Goal: Find specific page/section: Find specific page/section

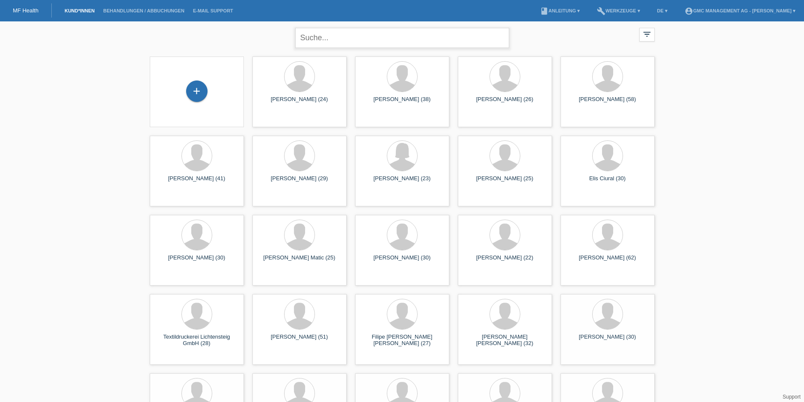
click at [326, 41] on input "text" at bounding box center [402, 38] width 214 height 20
type input "leandro"
click at [503, 105] on div "[PERSON_NAME] (26)" at bounding box center [505, 103] width 80 height 14
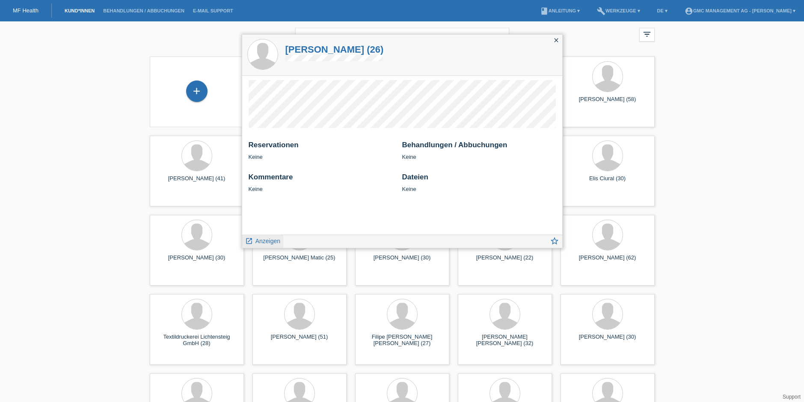
click at [264, 240] on span "Anzeigen" at bounding box center [267, 240] width 25 height 7
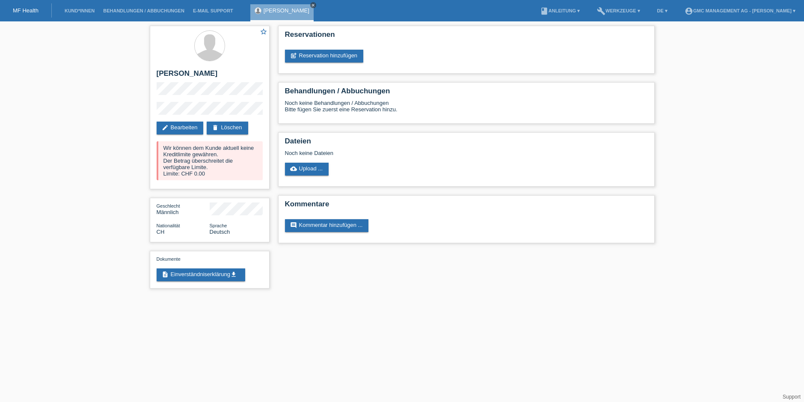
click at [311, 5] on icon "close" at bounding box center [313, 5] width 4 height 4
click at [79, 11] on link "Kund*innen" at bounding box center [79, 10] width 39 height 5
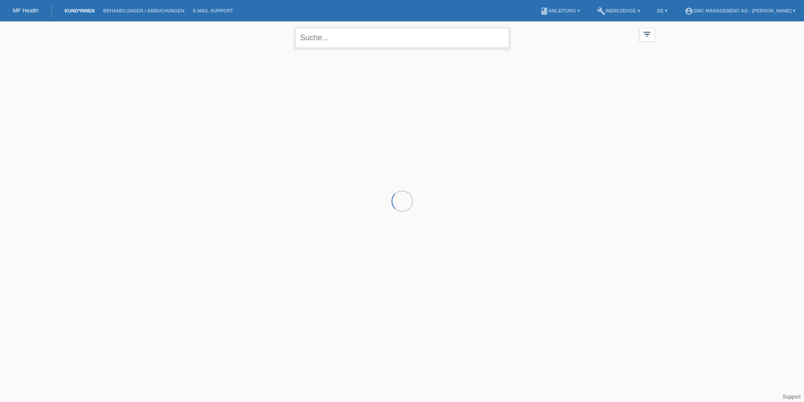
click at [343, 41] on input "text" at bounding box center [402, 38] width 214 height 20
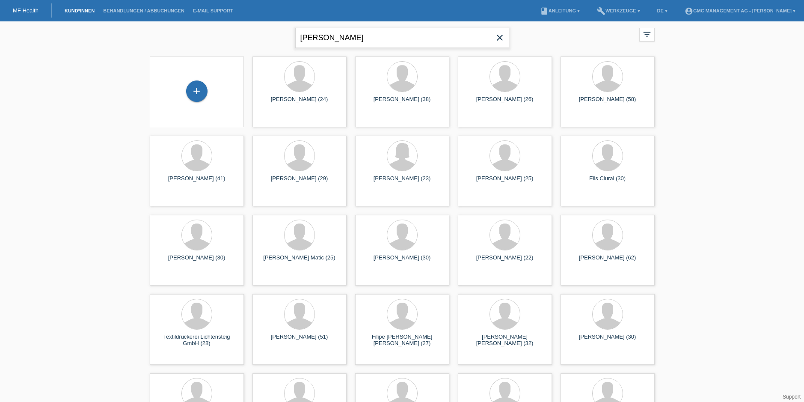
type input "andrade"
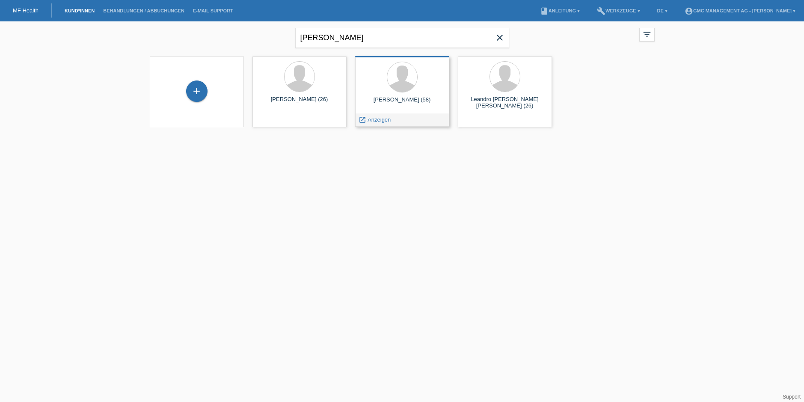
click at [402, 93] on div at bounding box center [402, 78] width 80 height 32
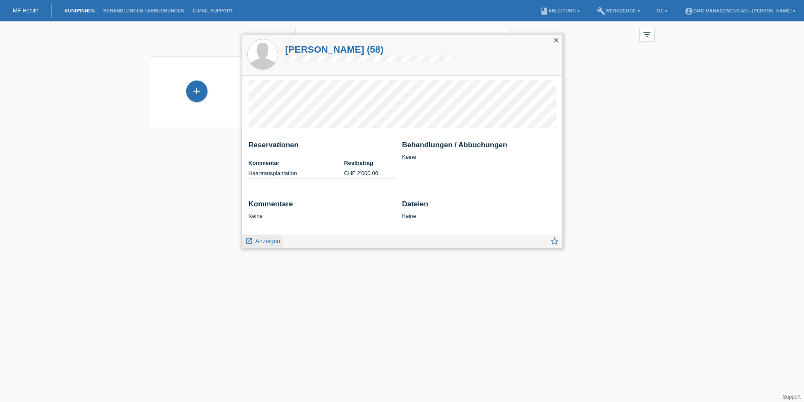
click at [251, 240] on icon "launch" at bounding box center [249, 241] width 8 height 8
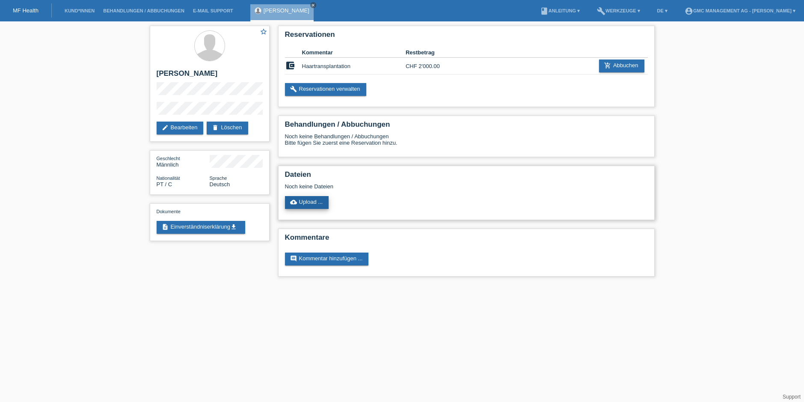
click at [308, 203] on link "cloud_upload Upload ..." at bounding box center [307, 202] width 44 height 13
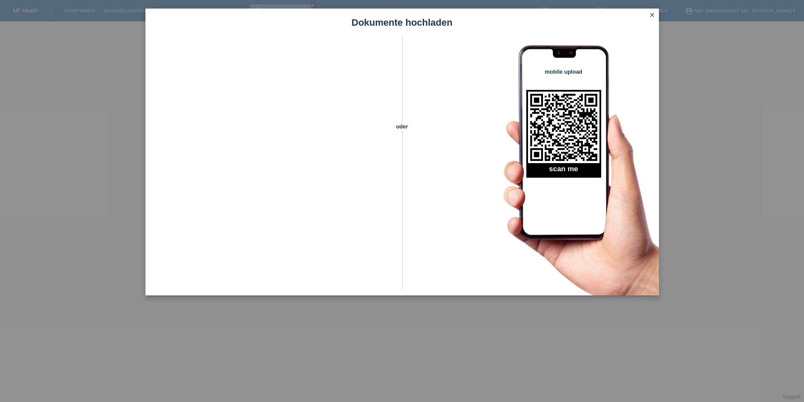
click at [654, 15] on icon "close" at bounding box center [652, 15] width 7 height 7
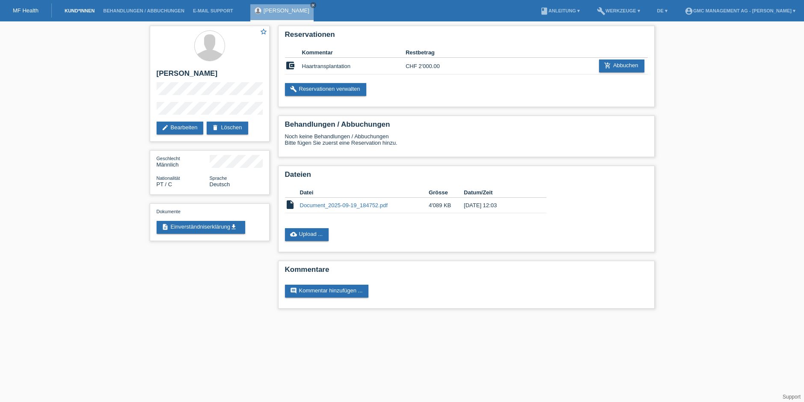
click at [89, 12] on link "Kund*innen" at bounding box center [79, 10] width 39 height 5
